Goal: Task Accomplishment & Management: Manage account settings

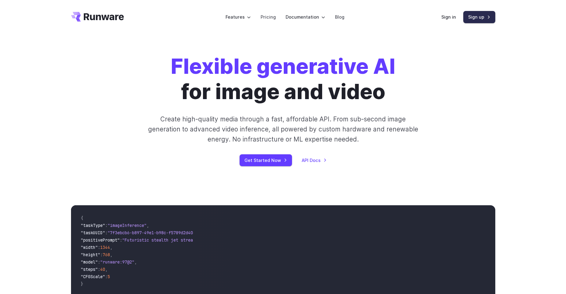
click at [483, 17] on link "Sign up" at bounding box center [480, 17] width 32 height 12
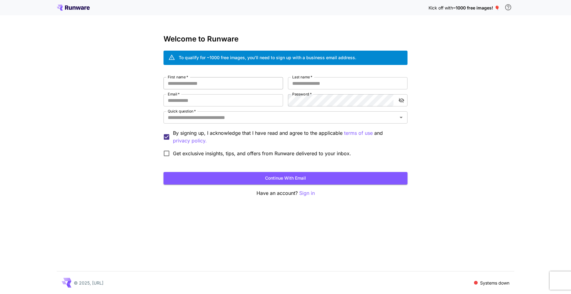
click at [234, 79] on input "First name   *" at bounding box center [223, 83] width 120 height 12
click at [222, 119] on input "Quick question   *" at bounding box center [280, 117] width 230 height 9
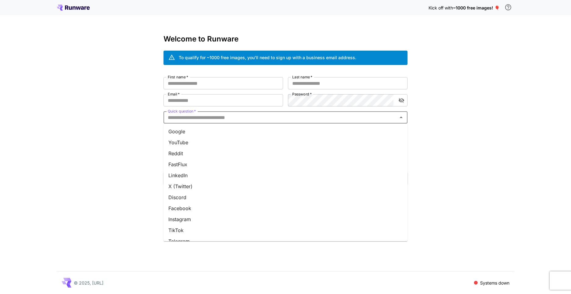
click at [179, 142] on li "YouTube" at bounding box center [285, 142] width 244 height 11
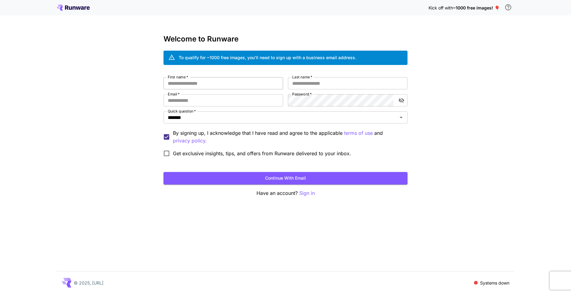
click at [185, 88] on input "First name   *" at bounding box center [223, 83] width 120 height 12
type input "*"
click at [178, 96] on span "*" at bounding box center [178, 94] width 2 height 5
click at [178, 96] on input "Email   *" at bounding box center [223, 100] width 120 height 12
drag, startPoint x: 187, startPoint y: 82, endPoint x: 166, endPoint y: 83, distance: 21.1
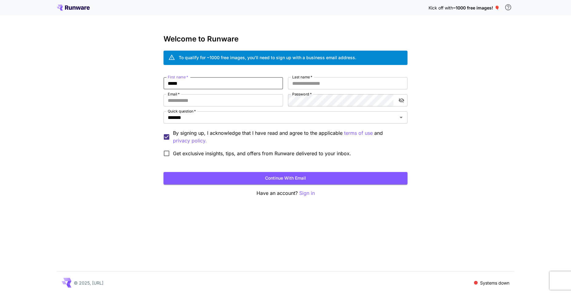
click at [166, 83] on input "*****" at bounding box center [223, 83] width 120 height 12
type input "*"
type input "******"
click at [311, 79] on label "Last name   *" at bounding box center [302, 76] width 20 height 5
click at [311, 79] on input "Last name   *" at bounding box center [348, 83] width 120 height 12
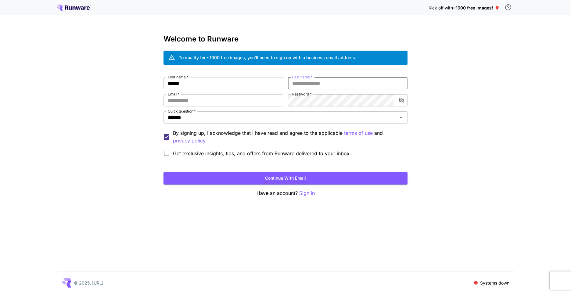
type input "*"
type input "*******"
click at [218, 102] on input "Email   *" at bounding box center [223, 100] width 120 height 12
type input "**********"
click at [205, 174] on button "Continue with email" at bounding box center [285, 178] width 244 height 13
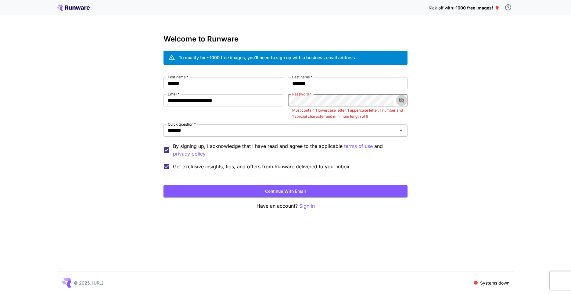
click at [403, 98] on icon "toggle password visibility" at bounding box center [401, 100] width 6 height 6
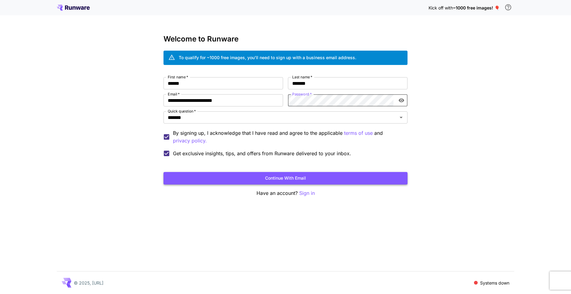
click at [310, 178] on button "Continue with email" at bounding box center [285, 178] width 244 height 13
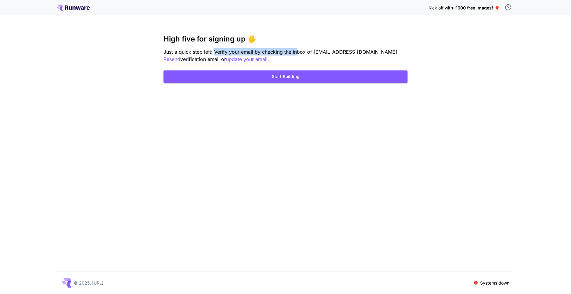
drag, startPoint x: 217, startPoint y: 49, endPoint x: 296, endPoint y: 51, distance: 78.7
click at [296, 51] on span "Just a quick step left: Verify your email by checking the inbox of aniskindanil…" at bounding box center [280, 52] width 234 height 6
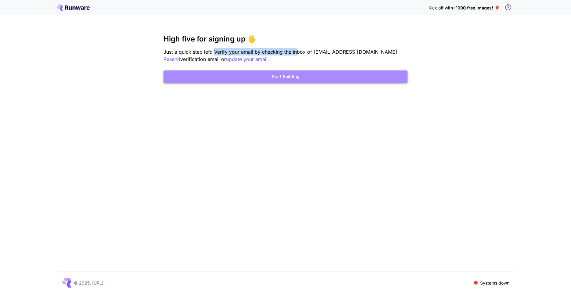
click at [306, 75] on button "Start Building" at bounding box center [285, 76] width 244 height 13
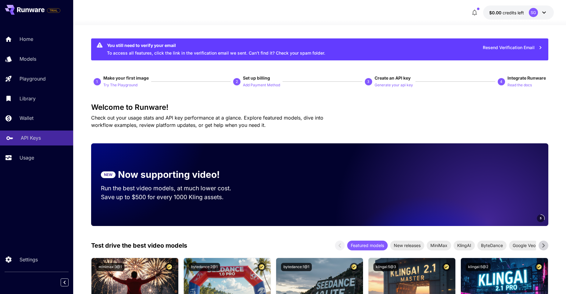
click at [34, 138] on p "API Keys" at bounding box center [31, 137] width 20 height 7
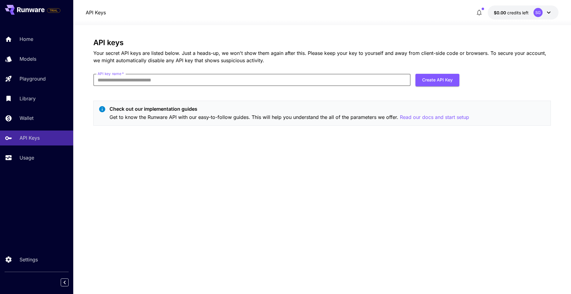
click at [126, 83] on input "API key name   *" at bounding box center [251, 80] width 317 height 12
click at [237, 117] on p "Get to know the Runware API with our easy-to-follow guides. This will help you …" at bounding box center [290, 117] width 360 height 8
click at [432, 80] on button "Create API Key" at bounding box center [437, 80] width 44 height 13
click at [297, 84] on input "API key name   *" at bounding box center [251, 80] width 317 height 12
drag, startPoint x: 282, startPoint y: 42, endPoint x: 322, endPoint y: 41, distance: 39.4
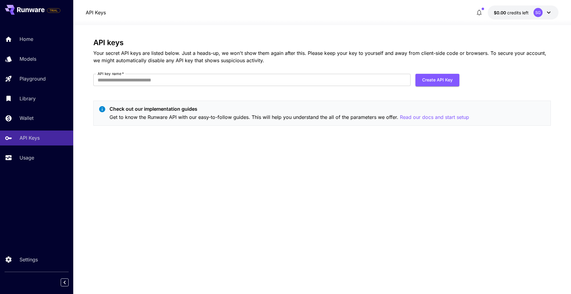
click at [283, 42] on h3 "API keys" at bounding box center [322, 42] width 458 height 9
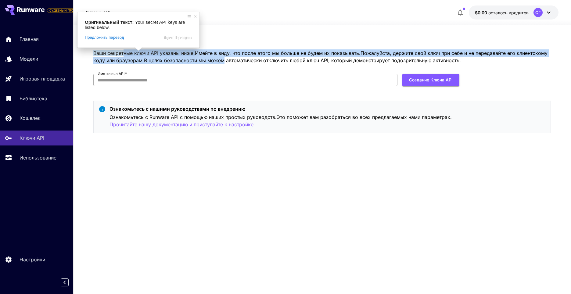
drag, startPoint x: 121, startPoint y: 54, endPoint x: 186, endPoint y: 79, distance: 68.9
click at [225, 58] on p "Ваши секретные ключи API указаны ниже. Имейте в виду, что после этого мы больше…" at bounding box center [322, 56] width 458 height 15
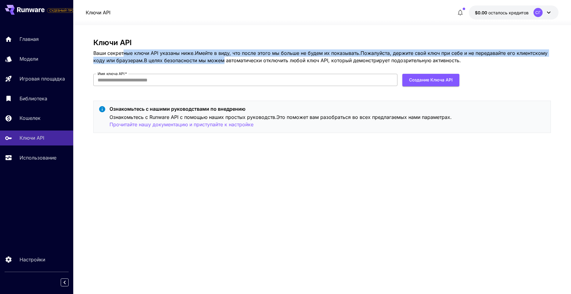
click at [159, 85] on input "Имя ключа API   *" at bounding box center [245, 80] width 304 height 12
drag, startPoint x: 202, startPoint y: 57, endPoint x: 229, endPoint y: 56, distance: 27.5
click at [229, 56] on p "Ваши секретные ключи API указаны ниже. Имейте в виду, что после этого мы больше…" at bounding box center [322, 56] width 458 height 15
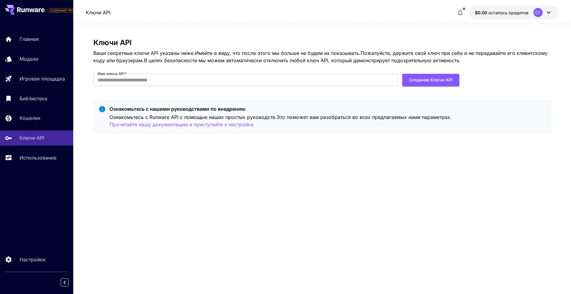
click at [179, 100] on div "Ключи API Ваши секретные ключи API указаны ниже. Имейте в виду, что после этого…" at bounding box center [322, 87] width 458 height 99
click at [235, 94] on div "Ключи API Ваши секретные ключи API указаны ниже. Имейте в виду, что после этого…" at bounding box center [322, 87] width 458 height 99
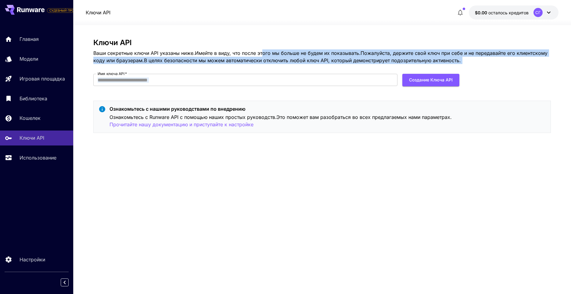
drag, startPoint x: 270, startPoint y: 54, endPoint x: 451, endPoint y: 65, distance: 181.5
click at [451, 65] on div "Ключи API Ваши секретные ключи API указаны ниже. Имейте в виду, что после этого…" at bounding box center [322, 87] width 458 height 99
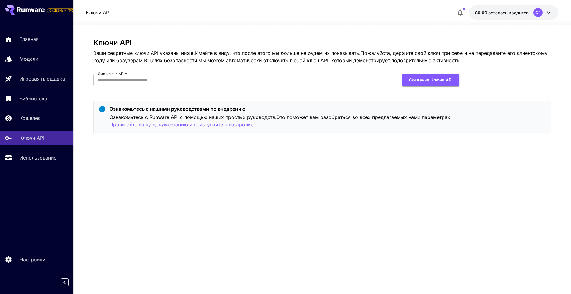
click at [258, 150] on div "Ключи API Ваши секретные ключи API указаны ниже. Имейте в виду, что после этого…" at bounding box center [322, 159] width 458 height 242
click at [140, 81] on input "Имя ключа API   *" at bounding box center [245, 80] width 304 height 12
type input "*"
type input "*****"
click at [414, 80] on ya-tr-span "Создание ключа API" at bounding box center [431, 80] width 44 height 8
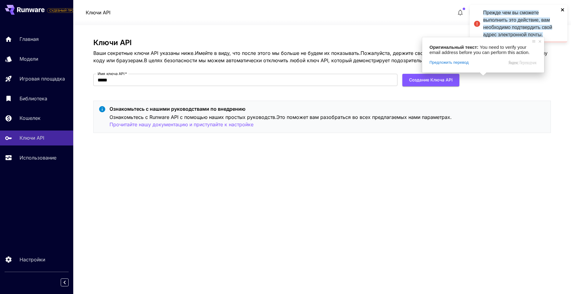
click at [564, 8] on icon "Закрыть" at bounding box center [563, 9] width 4 height 5
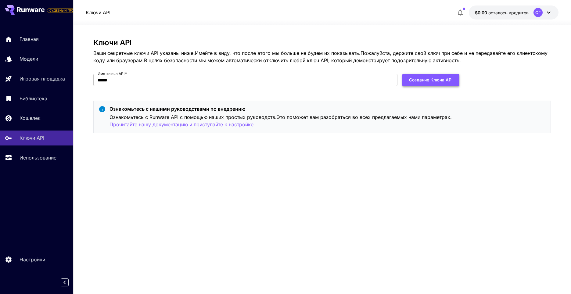
click at [445, 78] on ya-tr-span "Создание ключа API" at bounding box center [431, 80] width 44 height 8
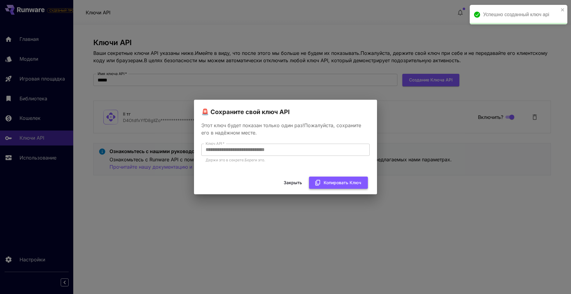
click at [352, 182] on ya-tr-span "Копировать ключ" at bounding box center [343, 183] width 38 height 8
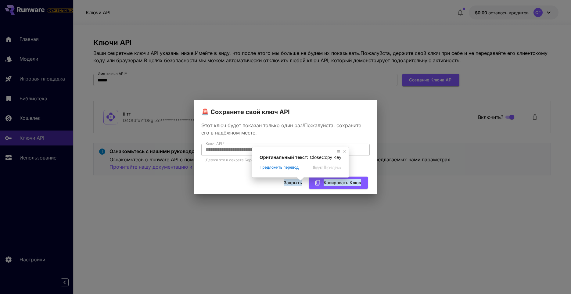
click at [297, 181] on span at bounding box center [300, 179] width 8 height 4
click at [287, 191] on div "Закрыть Копировать ключ" at bounding box center [285, 182] width 183 height 17
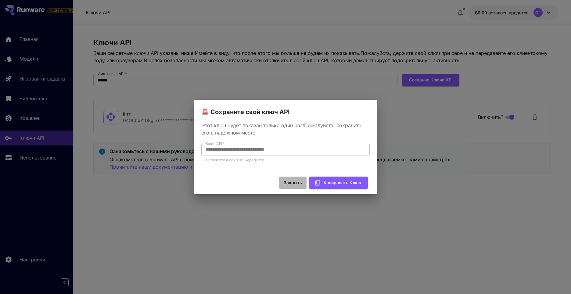
click at [290, 183] on ya-tr-span "Закрыть" at bounding box center [293, 183] width 18 height 8
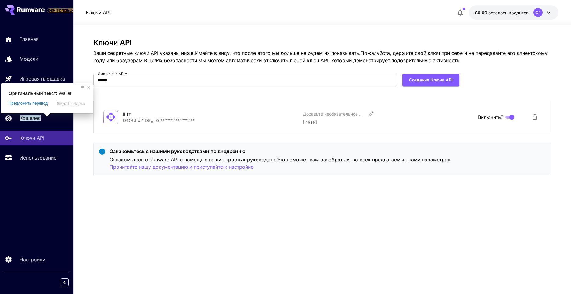
click at [92, 86] on div "Оригинальный текст: Wallet Предложить перевод Отправить Спасибо, перевод отправ…" at bounding box center [47, 98] width 92 height 30
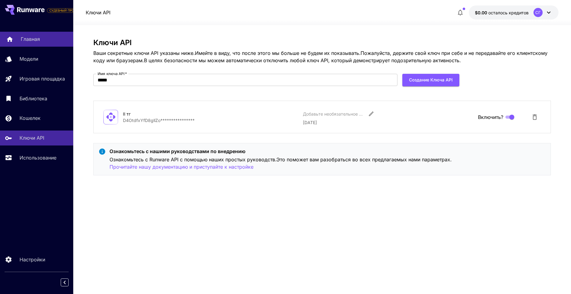
click at [37, 34] on link "Главная" at bounding box center [36, 39] width 73 height 15
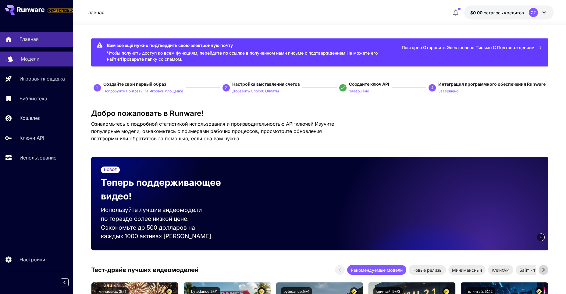
click at [47, 60] on div "Модели" at bounding box center [45, 58] width 48 height 7
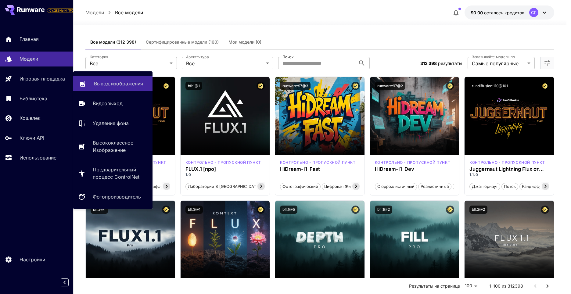
click at [99, 84] on ya-tr-span "Вывод изображения" at bounding box center [118, 84] width 49 height 6
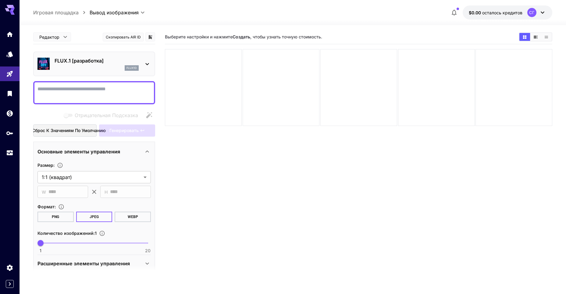
click at [149, 63] on icon at bounding box center [147, 63] width 7 height 7
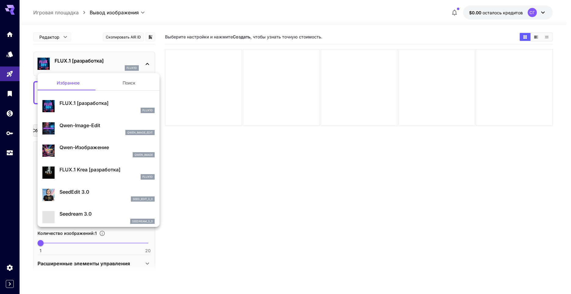
click at [116, 178] on div "flux1d" at bounding box center [106, 176] width 95 height 5
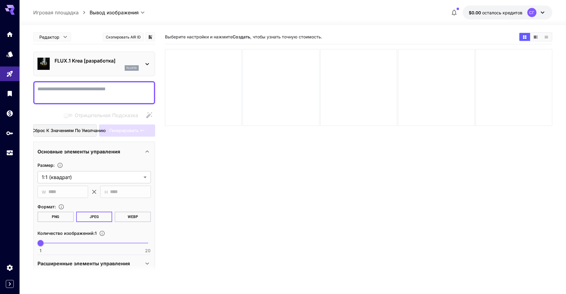
click at [80, 93] on textarea "Отрицательная Подсказка" at bounding box center [94, 92] width 113 height 15
click at [116, 91] on textarea "Отрицательная Подсказка" at bounding box center [94, 92] width 113 height 15
drag, startPoint x: 212, startPoint y: 40, endPoint x: 260, endPoint y: 38, distance: 47.6
click at [260, 38] on div "Выберите настройки и нажмите Создать , чтобы узнать точную стоимость." at bounding box center [359, 36] width 388 height 9
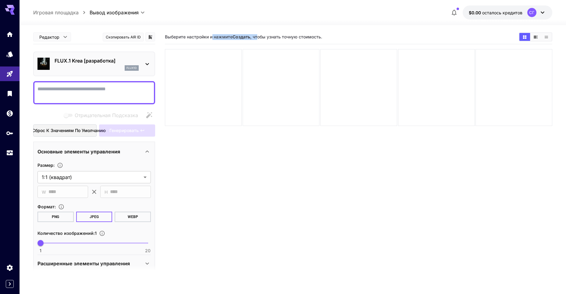
click at [534, 16] on div "СГ" at bounding box center [532, 12] width 9 height 9
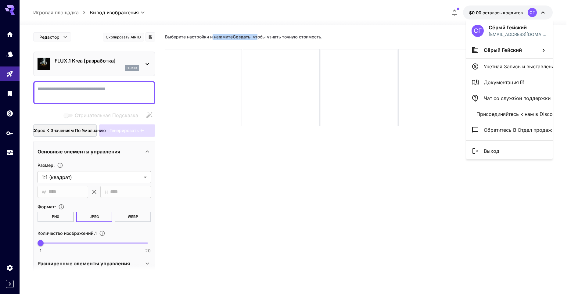
click at [496, 70] on li "Учетная Запись и выставление Счетов" at bounding box center [509, 67] width 87 height 16
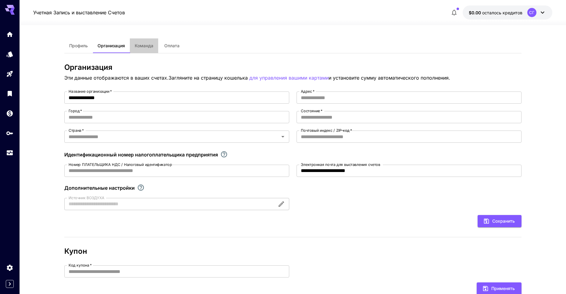
click at [139, 44] on ya-tr-span "Команда" at bounding box center [144, 45] width 19 height 5
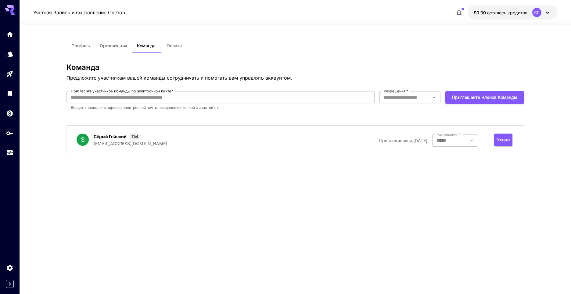
click at [167, 45] on ya-tr-span "Оплата" at bounding box center [174, 45] width 15 height 5
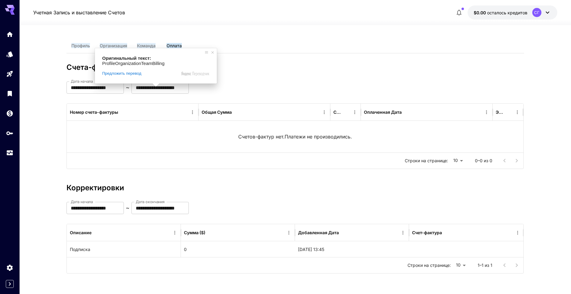
click at [155, 44] on ya-tr-span "Команда" at bounding box center [146, 45] width 19 height 5
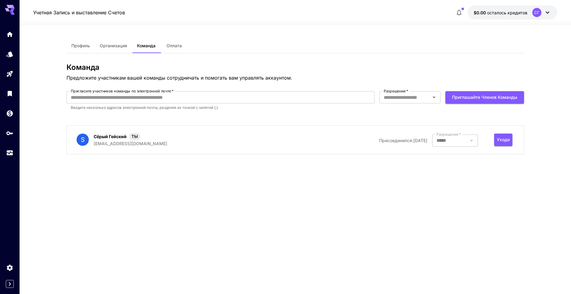
click at [84, 47] on ya-tr-span "Профиль" at bounding box center [80, 45] width 19 height 5
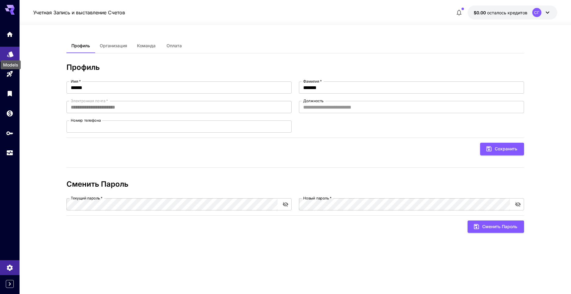
click at [11, 51] on icon "Модели" at bounding box center [10, 54] width 6 height 6
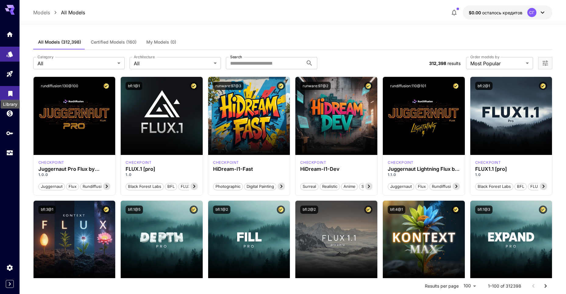
click at [13, 88] on link at bounding box center [10, 93] width 20 height 15
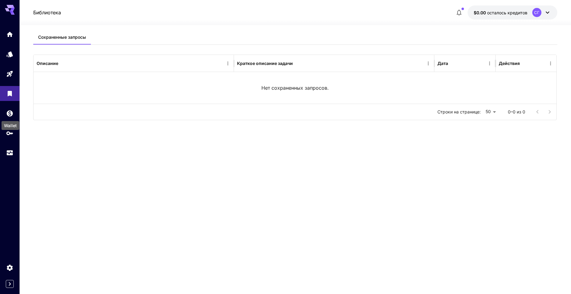
click at [10, 125] on div "Wallet" at bounding box center [11, 125] width 18 height 9
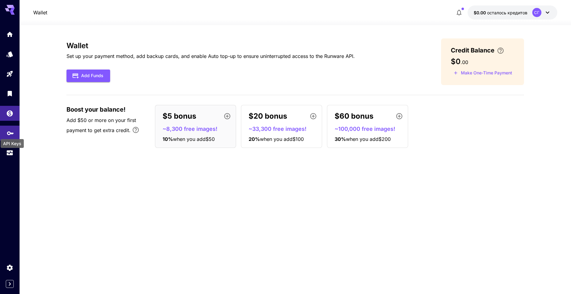
drag, startPoint x: 10, startPoint y: 125, endPoint x: 11, endPoint y: 132, distance: 7.1
click at [13, 137] on div "API Keys" at bounding box center [12, 142] width 24 height 14
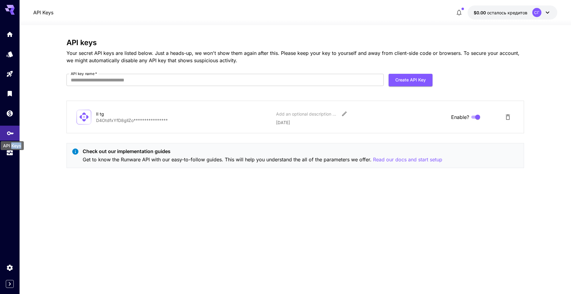
click at [13, 137] on div "API Keys" at bounding box center [12, 144] width 24 height 14
